Goal: Check status: Check status

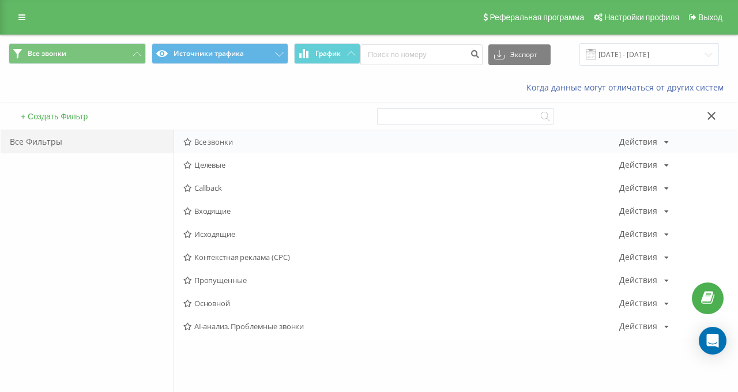
drag, startPoint x: 193, startPoint y: 86, endPoint x: 320, endPoint y: 135, distance: 136.1
click at [194, 86] on div "Когда данные могут отличаться от других систем" at bounding box center [369, 88] width 737 height 28
click at [424, 87] on div "Когда данные могут отличаться от других систем" at bounding box center [507, 88] width 461 height 12
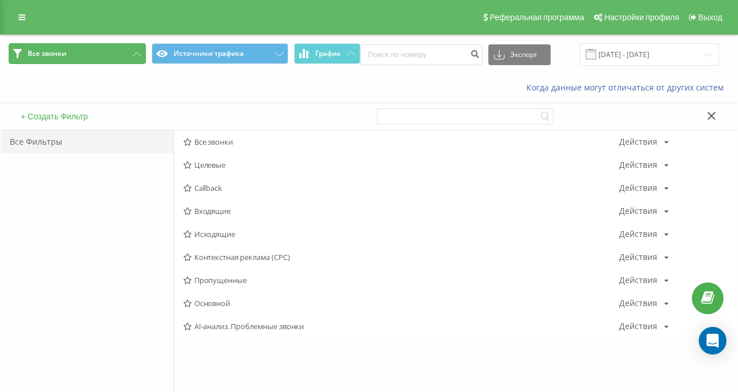
click at [72, 50] on button "Все звонки" at bounding box center [77, 53] width 137 height 21
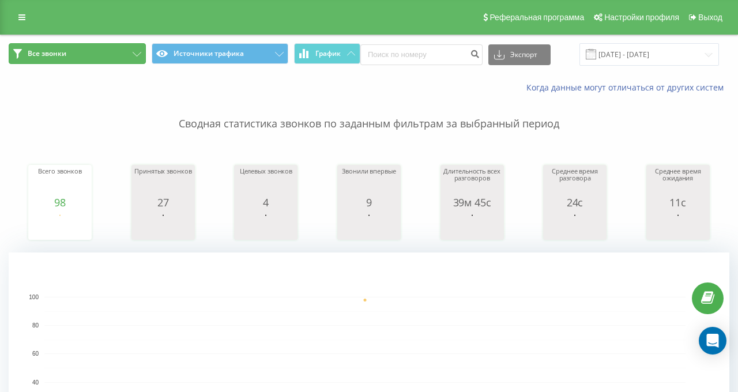
scroll to position [346, 0]
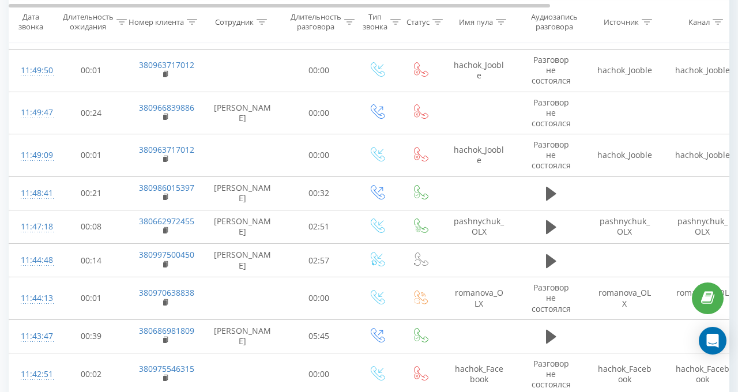
scroll to position [923, 0]
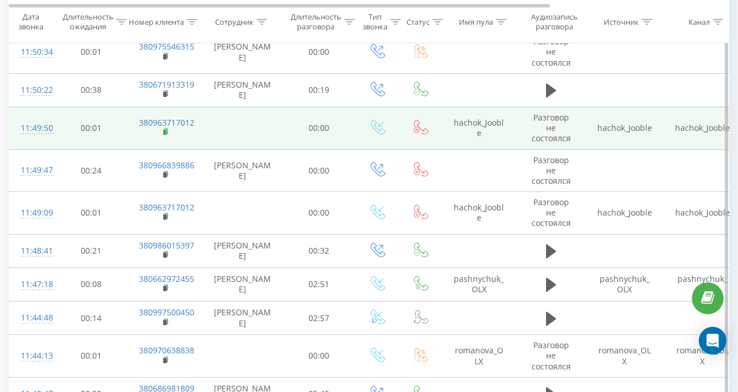
click at [166, 130] on rect at bounding box center [164, 132] width 3 height 5
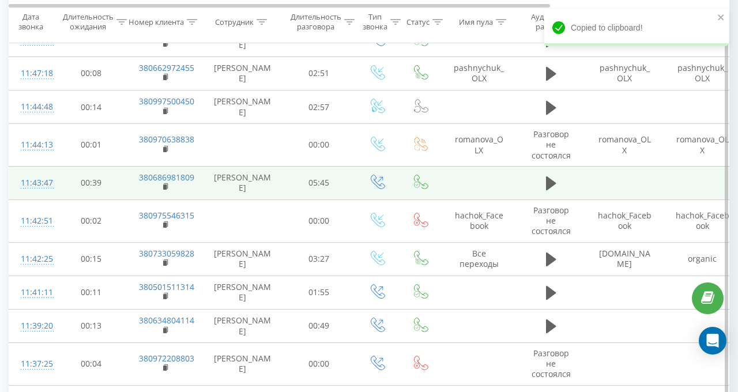
scroll to position [1154, 0]
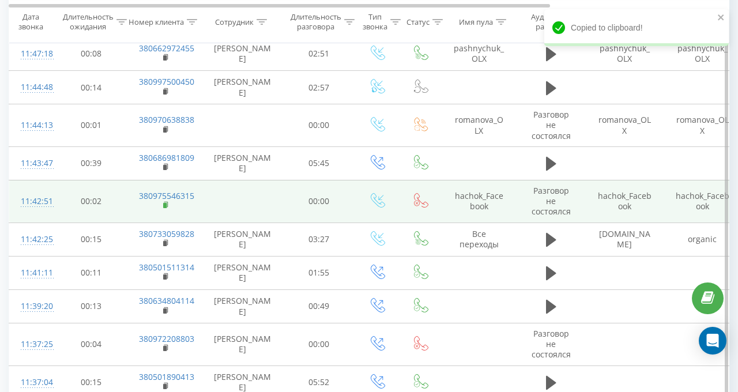
click at [166, 203] on rect at bounding box center [164, 205] width 3 height 5
click at [163, 203] on rect at bounding box center [164, 205] width 3 height 5
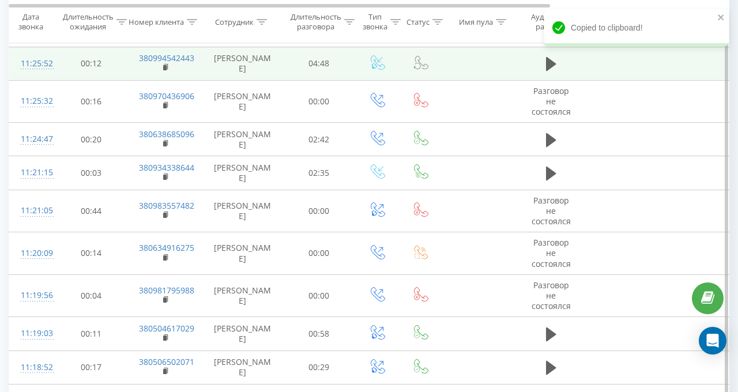
scroll to position [2019, 0]
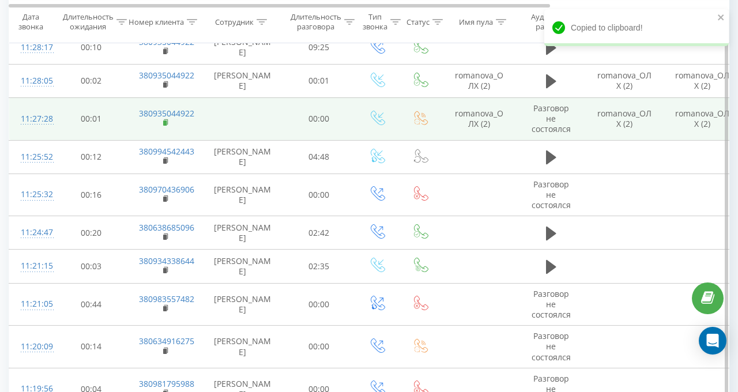
click at [168, 119] on icon at bounding box center [166, 123] width 6 height 8
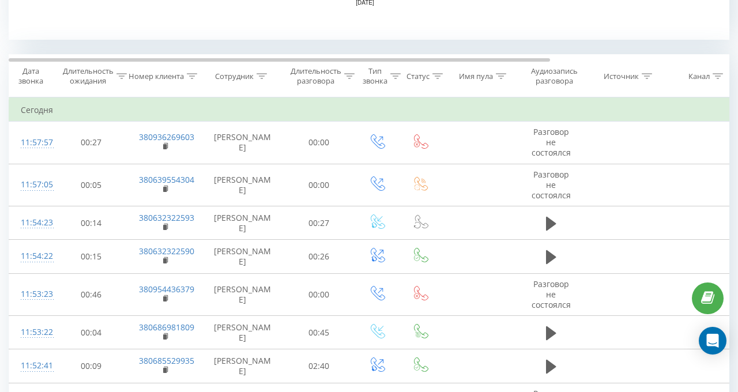
scroll to position [0, 0]
